Goal: Task Accomplishment & Management: Manage account settings

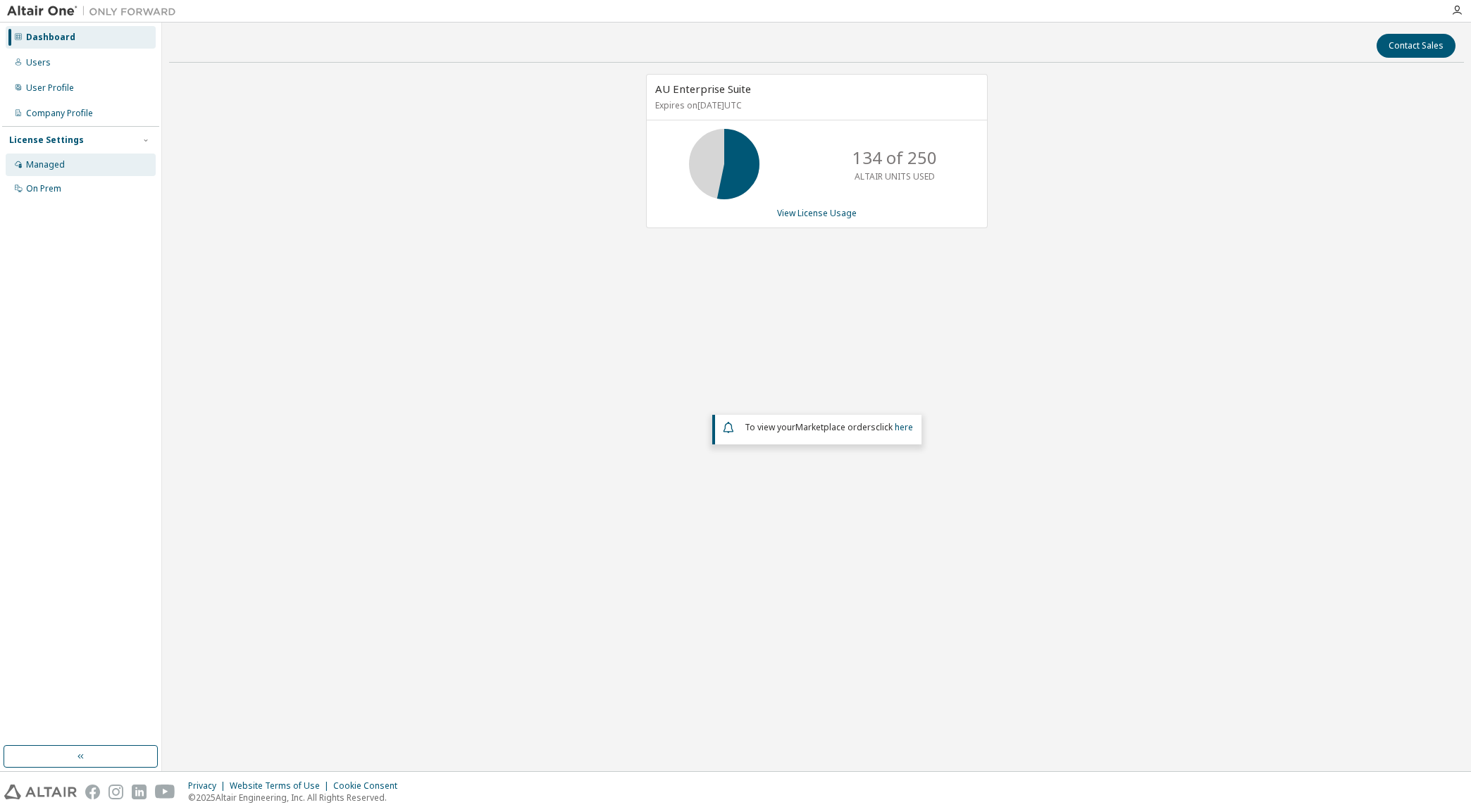
click at [38, 166] on div "Managed" at bounding box center [45, 165] width 39 height 12
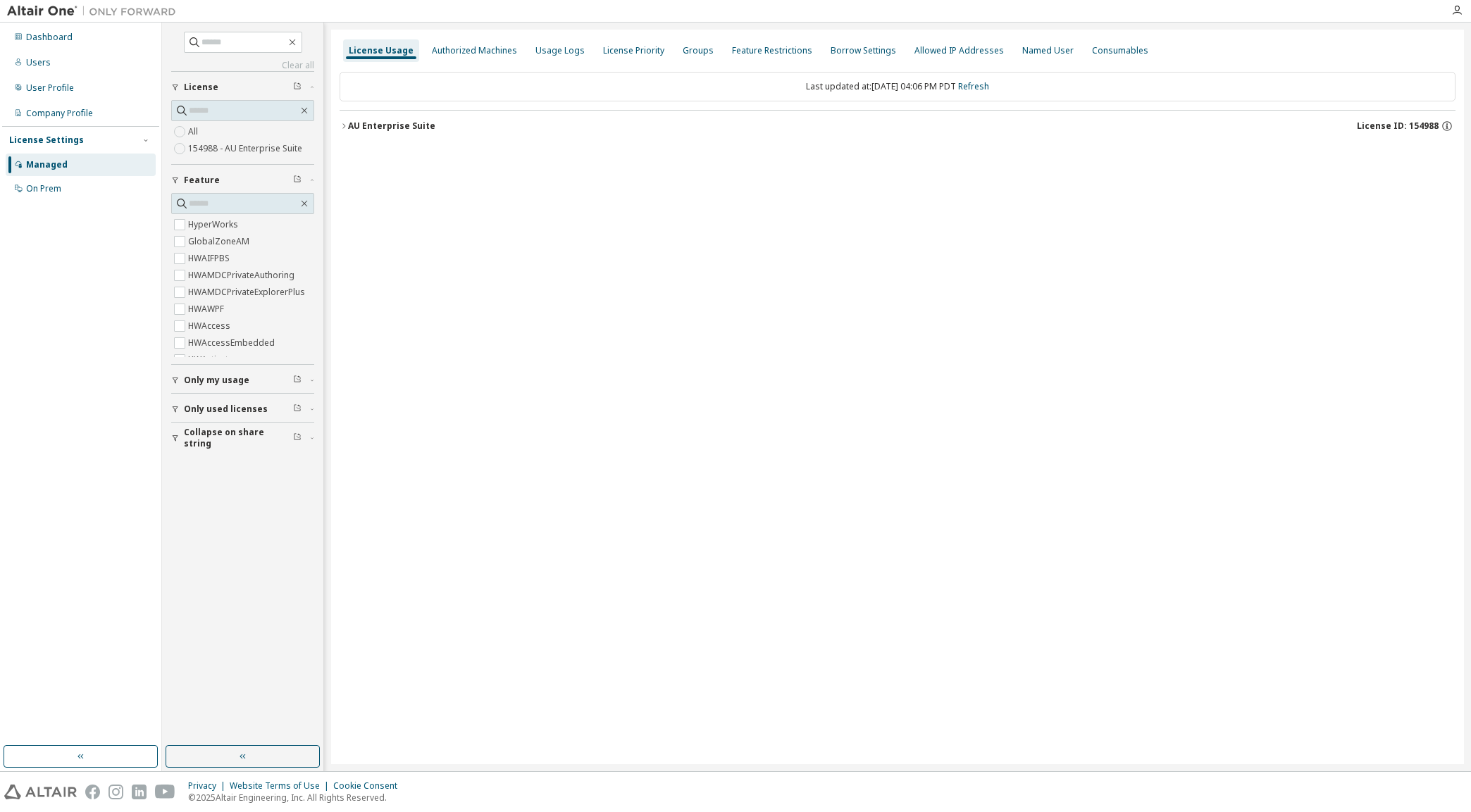
click at [221, 445] on button "Collapse on share string" at bounding box center [242, 438] width 143 height 31
click at [345, 122] on icon "button" at bounding box center [344, 126] width 8 height 8
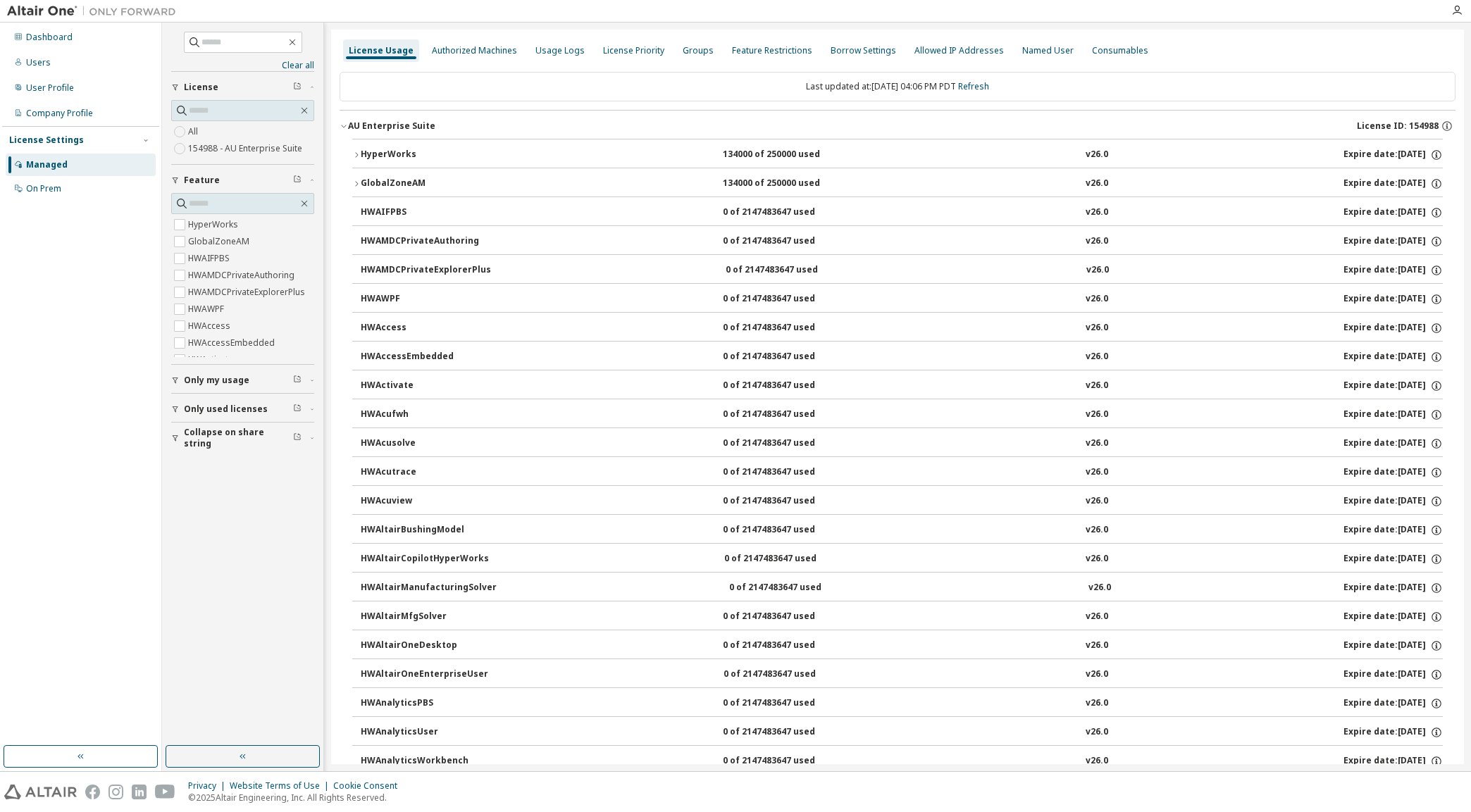
click at [360, 152] on icon "button" at bounding box center [356, 155] width 8 height 8
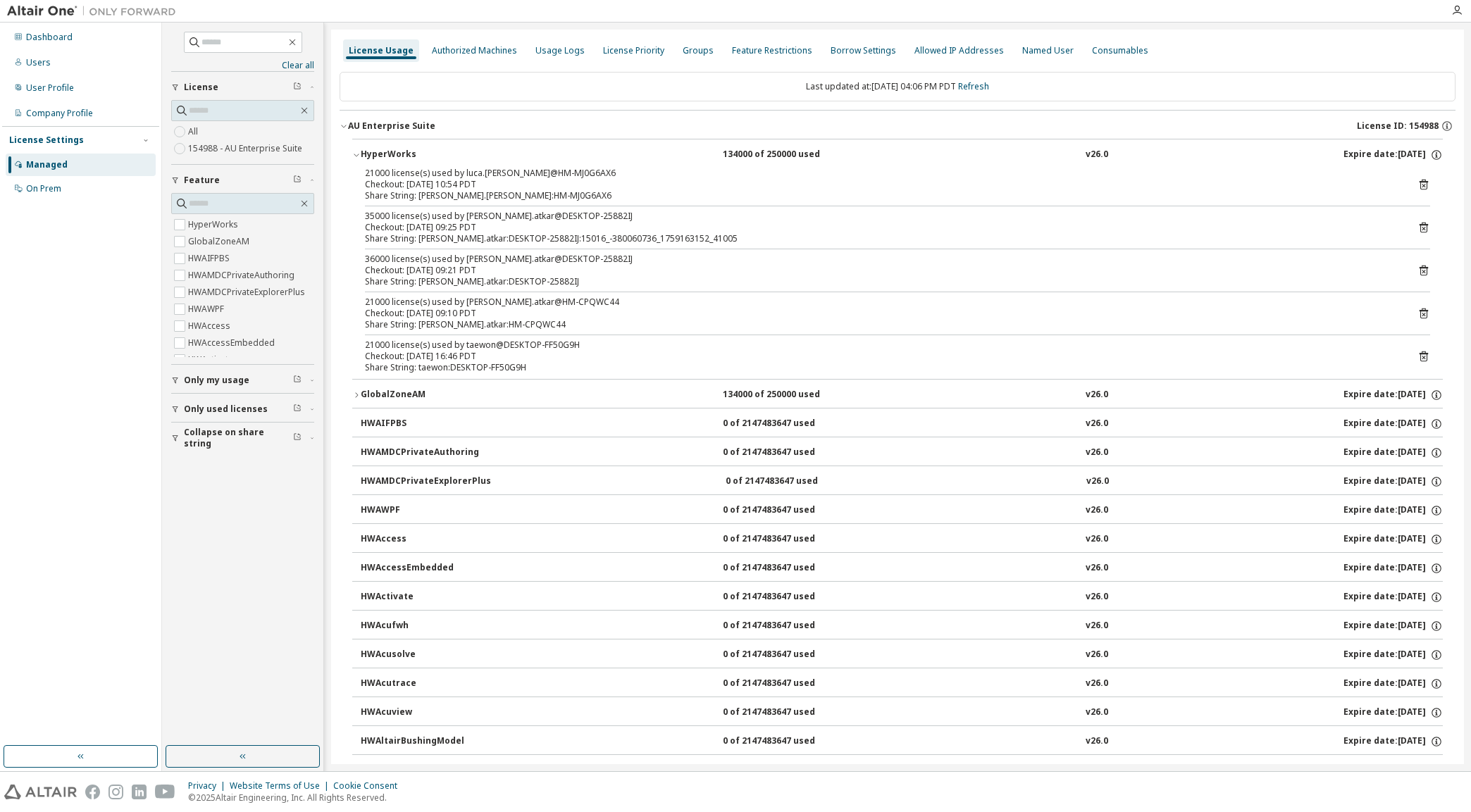
click at [433, 364] on div "Share String: taewon:DESKTOP-FF50G9H" at bounding box center [880, 367] width 1032 height 12
drag, startPoint x: 433, startPoint y: 364, endPoint x: 500, endPoint y: 363, distance: 67.0
click at [500, 363] on div "Share String: taewon:DESKTOP-FF50G9H" at bounding box center [880, 367] width 1032 height 12
drag, startPoint x: 500, startPoint y: 363, endPoint x: 423, endPoint y: 366, distance: 77.1
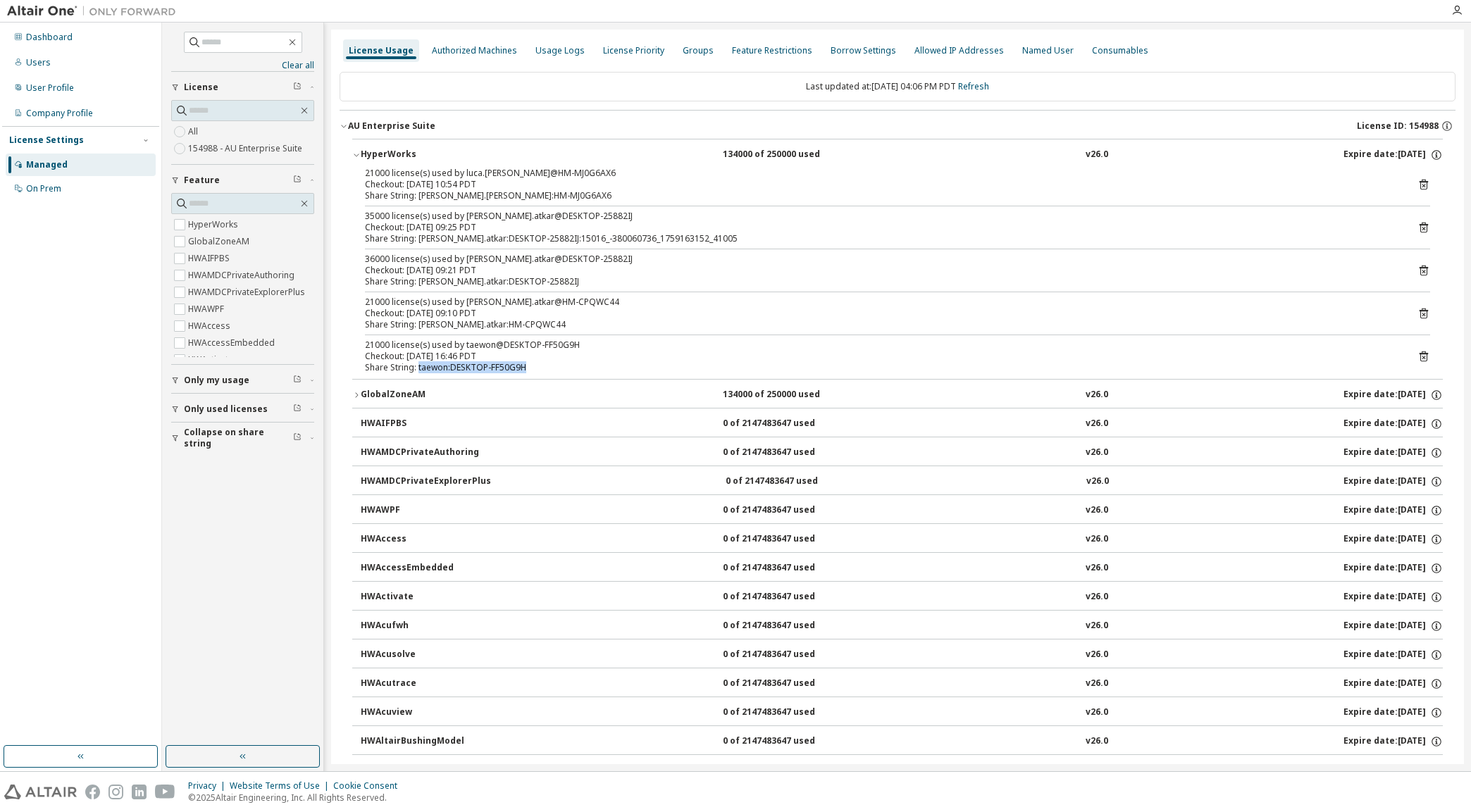
click at [423, 366] on div "Share String: taewon:DESKTOP-FF50G9H" at bounding box center [880, 367] width 1032 height 12
drag, startPoint x: 423, startPoint y: 366, endPoint x: 508, endPoint y: 361, distance: 85.1
click at [508, 362] on div "Share String: taewon:DESKTOP-FF50G9H" at bounding box center [880, 367] width 1032 height 12
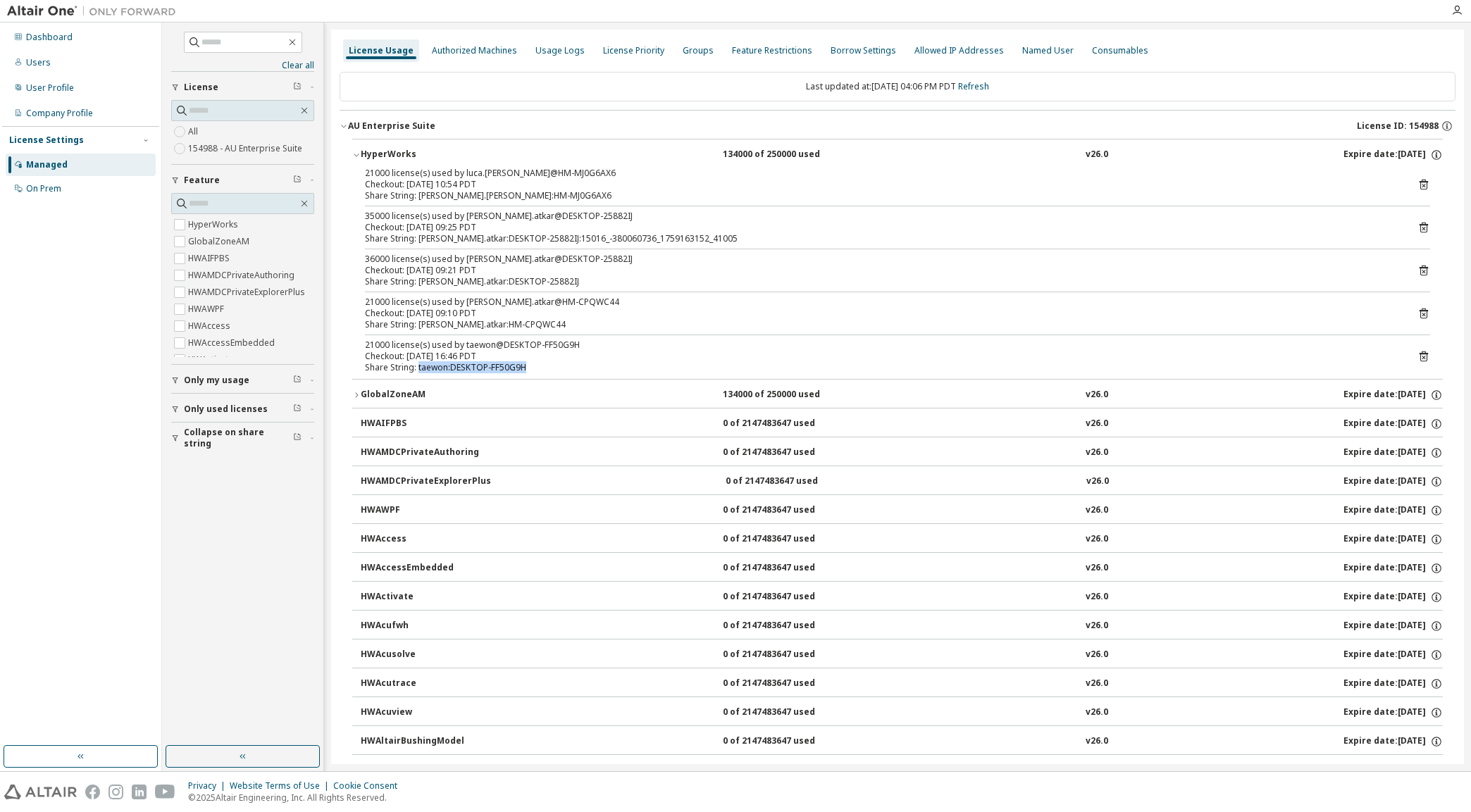
drag, startPoint x: 508, startPoint y: 361, endPoint x: 423, endPoint y: 366, distance: 85.1
click at [423, 366] on div "Share String: taewon:DESKTOP-FF50G9H" at bounding box center [880, 367] width 1032 height 12
click at [426, 314] on div "Checkout: 2025-10-01 09:10 PDT" at bounding box center [880, 313] width 1032 height 12
drag, startPoint x: 426, startPoint y: 314, endPoint x: 528, endPoint y: 321, distance: 102.2
click at [528, 321] on div "21000 license(s) used by kamlesh.atkar@HM-CPQWC44 Checkout: 2025-10-01 09:10 PD…" at bounding box center [880, 314] width 1032 height 34
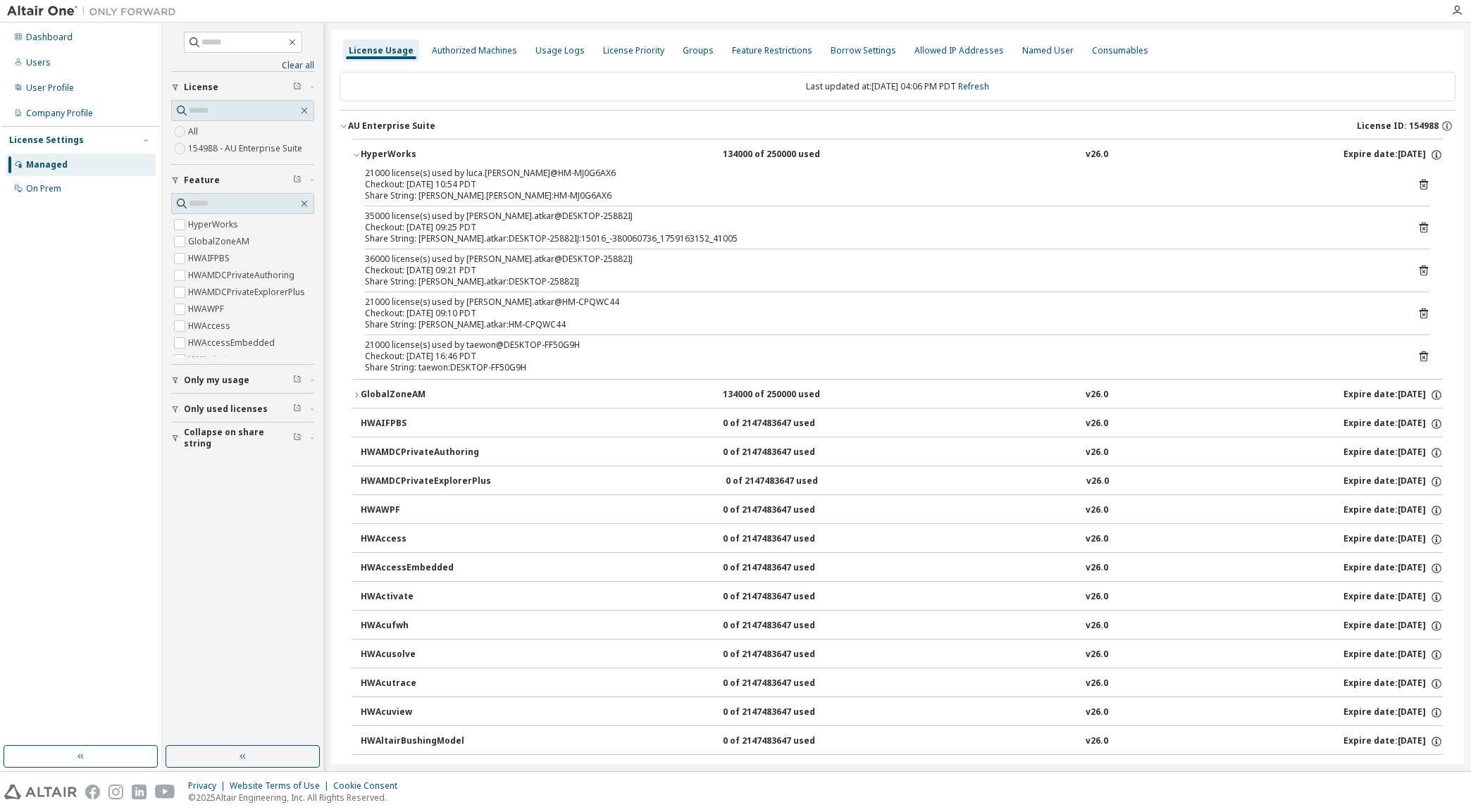
click at [431, 282] on div "Share String: kamlesh.atkar:DESKTOP-25882IJ" at bounding box center [880, 281] width 1032 height 12
drag, startPoint x: 431, startPoint y: 282, endPoint x: 551, endPoint y: 282, distance: 120.0
click at [551, 282] on div "Share String: kamlesh.atkar:DESKTOP-25882IJ" at bounding box center [880, 281] width 1032 height 12
click at [578, 241] on div "Share String: kamlesh.atkar:DESKTOP-25882IJ:15016_-380060736_1759163152_41005" at bounding box center [880, 238] width 1032 height 12
click at [252, 597] on div "Clear all Collapse on share string Only used licenses Only my usage Feature Hyp…" at bounding box center [242, 384] width 157 height 719
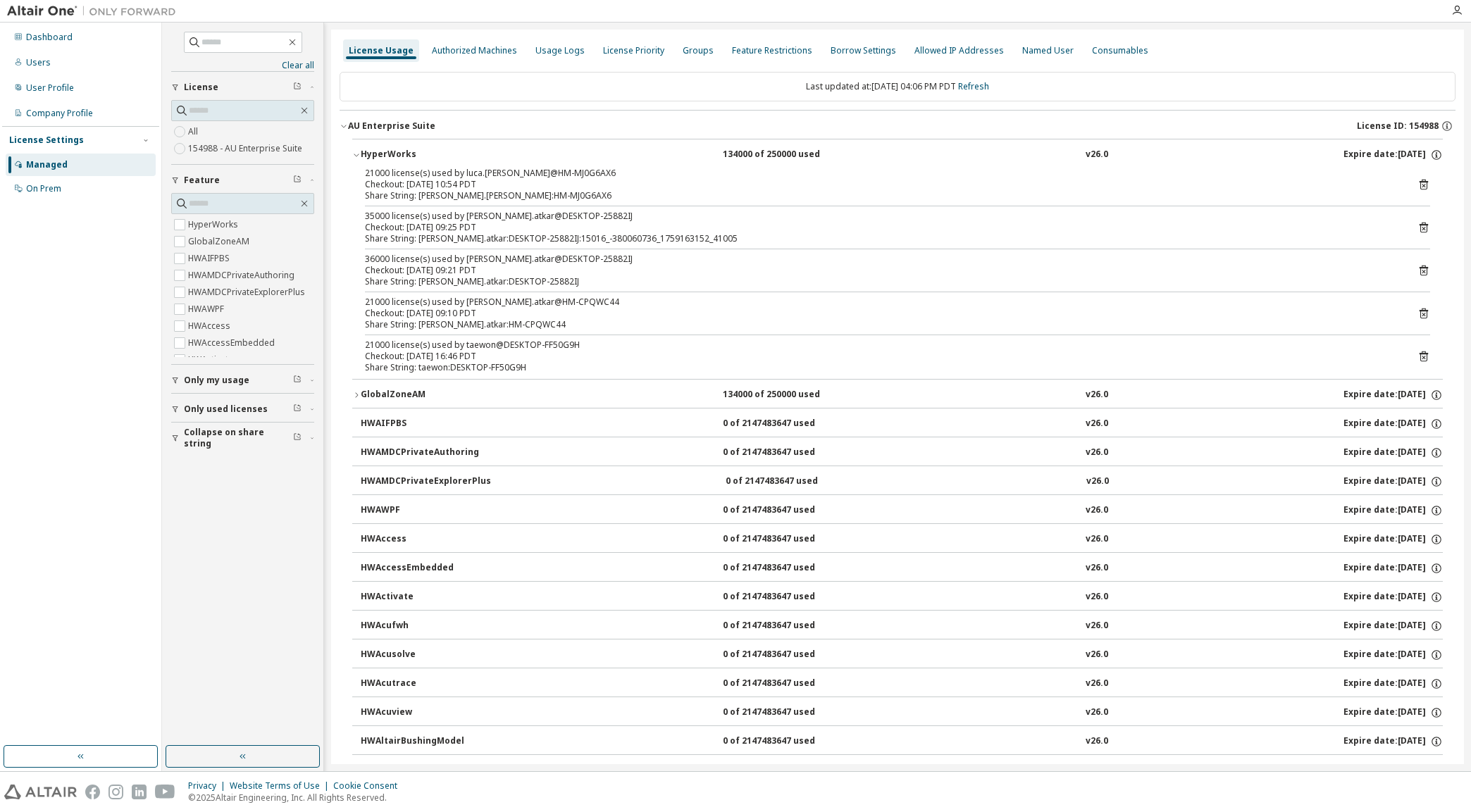
click at [87, 539] on div "Dashboard Users User Profile Company Profile License Settings Managed On Prem" at bounding box center [81, 384] width 157 height 719
